Goal: Task Accomplishment & Management: Manage account settings

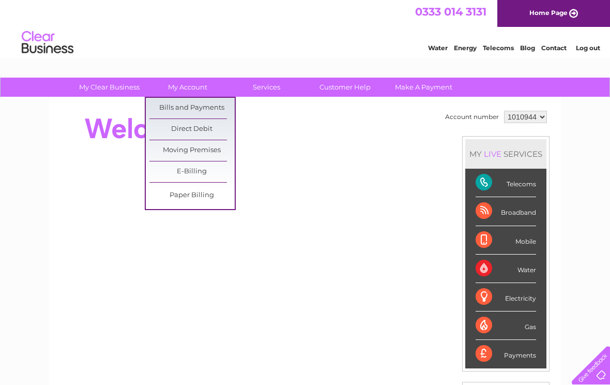
click at [219, 108] on link "Bills and Payments" at bounding box center [191, 108] width 85 height 21
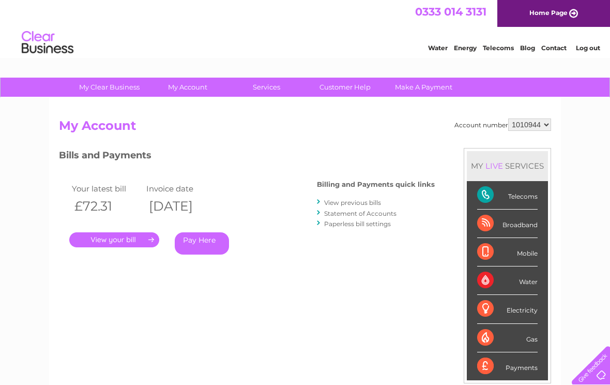
click at [123, 238] on link "." at bounding box center [114, 239] width 90 height 15
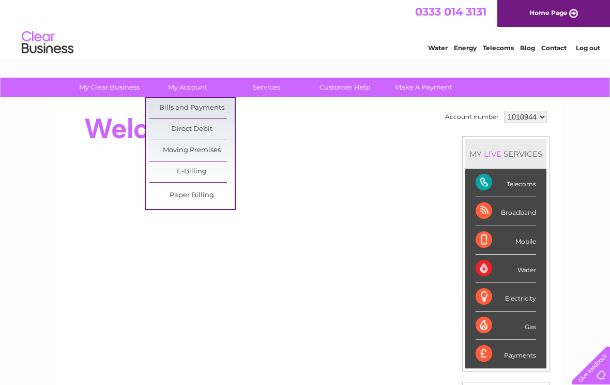
click at [209, 109] on link "Bills and Payments" at bounding box center [191, 108] width 85 height 21
click at [203, 106] on link "Bills and Payments" at bounding box center [191, 108] width 85 height 21
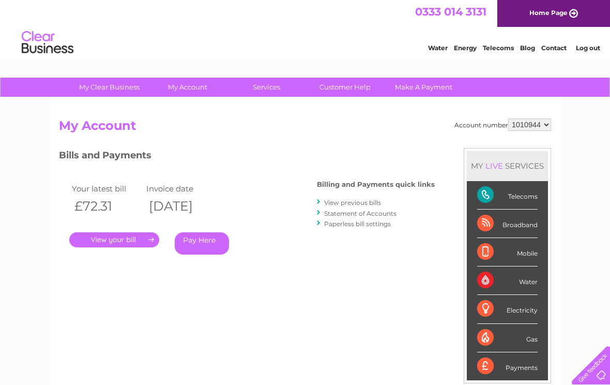
click at [601, 375] on div at bounding box center [589, 363] width 42 height 42
